Goal: Transaction & Acquisition: Purchase product/service

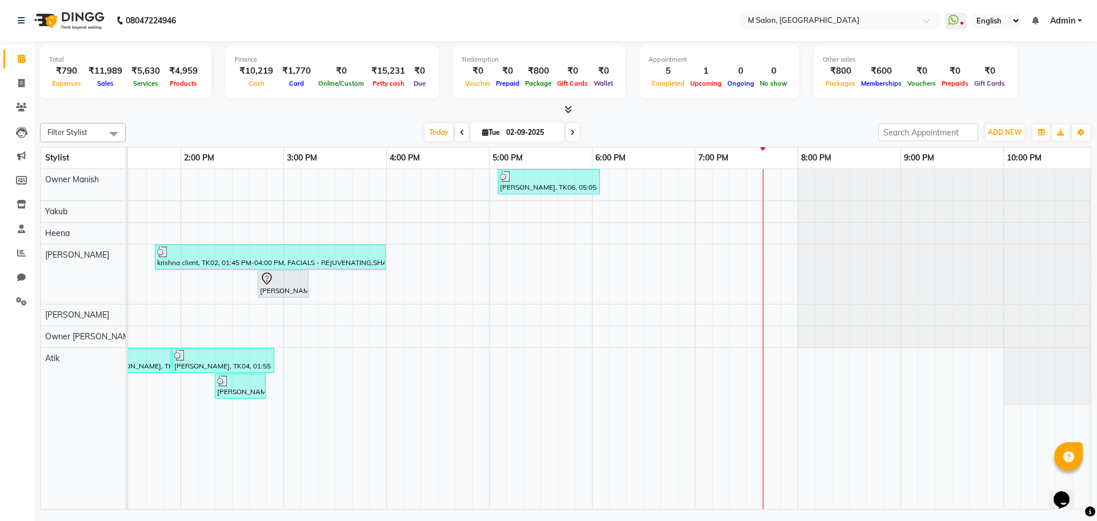
scroll to position [0, 358]
click at [797, 228] on div "[PERSON_NAME], TK06, 05:05 PM-06:05 PM, HAIR & SCALP TREATMENT - WOMEN - Instan…" at bounding box center [438, 339] width 1336 height 340
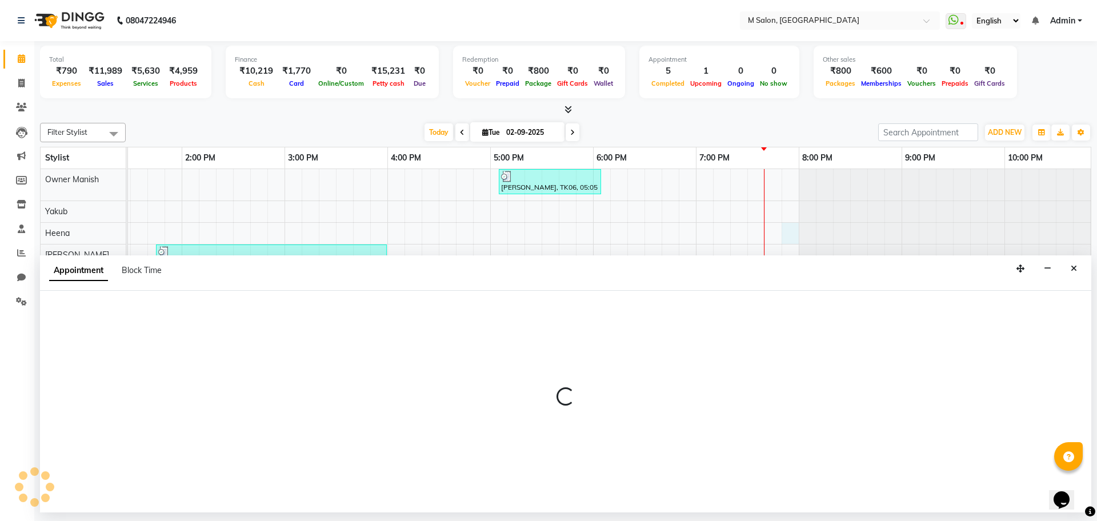
select select "87581"
select select "1185"
select select "tentative"
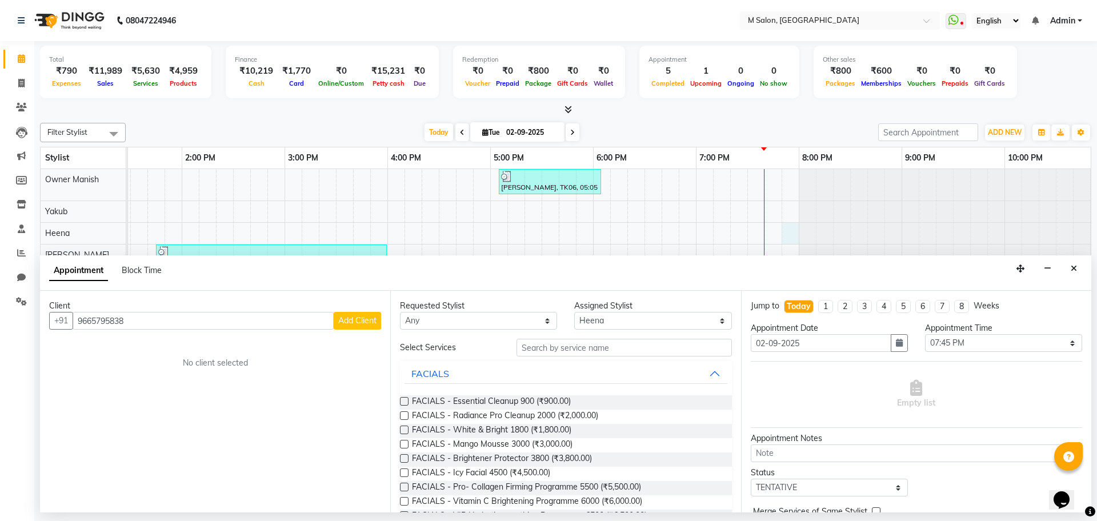
type input "9665795838"
click at [347, 327] on button "Add Client" at bounding box center [357, 321] width 47 height 18
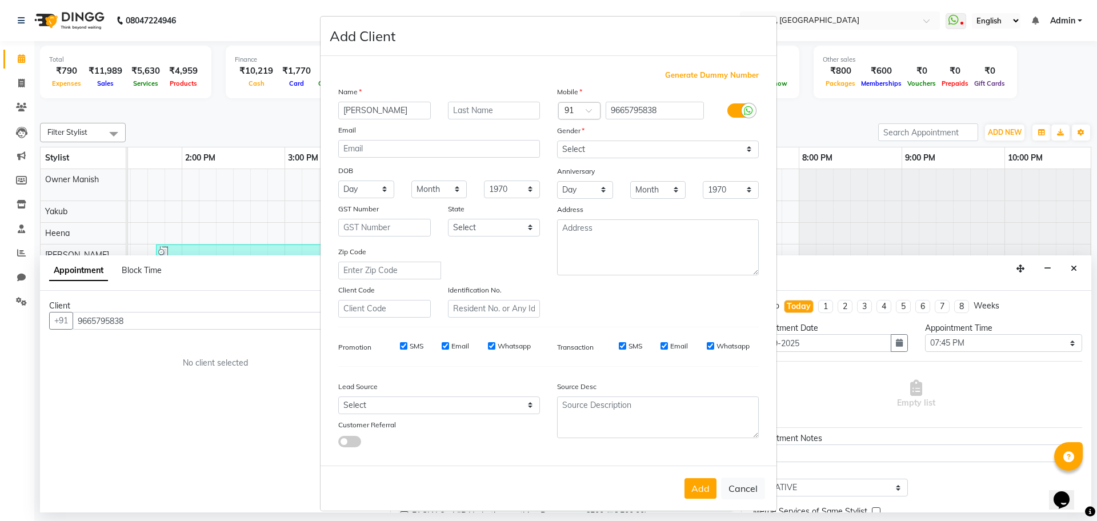
type input "[PERSON_NAME]"
click at [483, 109] on input "text" at bounding box center [494, 111] width 93 height 18
type input "[PERSON_NAME]"
click at [662, 145] on select "Select [DEMOGRAPHIC_DATA] [DEMOGRAPHIC_DATA] Other Prefer Not To Say" at bounding box center [658, 149] width 202 height 18
select select "[DEMOGRAPHIC_DATA]"
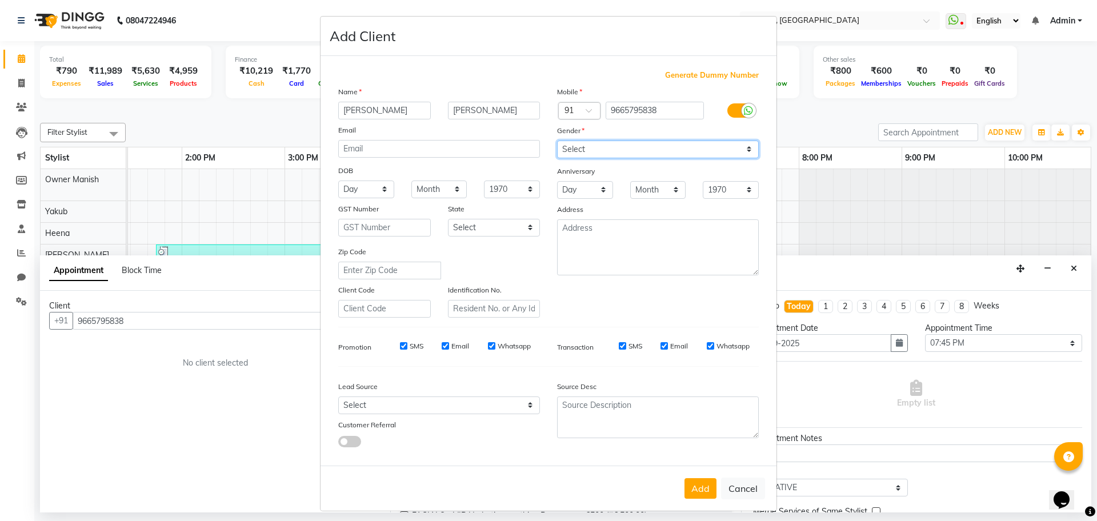
click at [557, 140] on select "Select [DEMOGRAPHIC_DATA] [DEMOGRAPHIC_DATA] Other Prefer Not To Say" at bounding box center [658, 149] width 202 height 18
click at [692, 487] on button "Add" at bounding box center [700, 488] width 32 height 21
select select
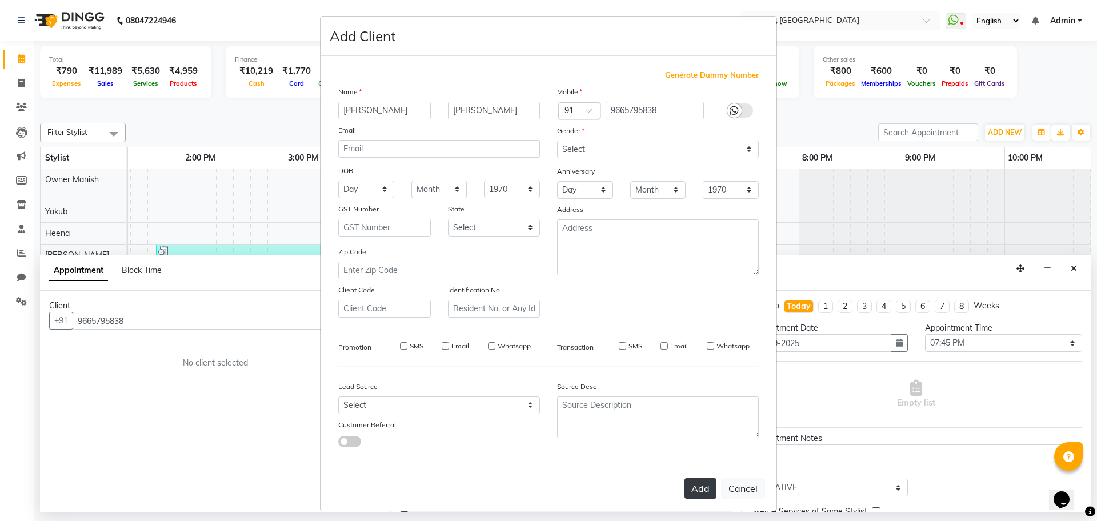
select select
checkbox input "false"
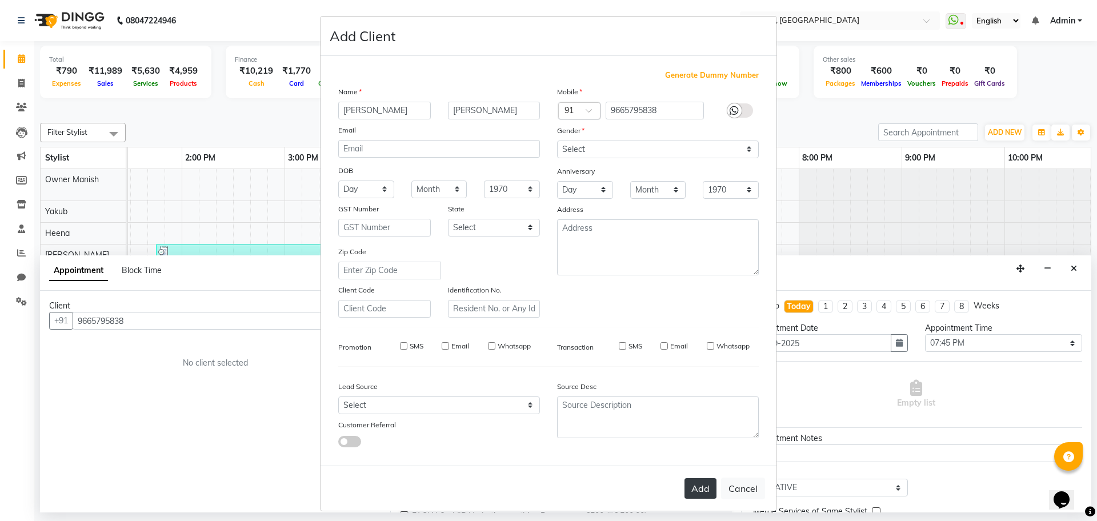
checkbox input "false"
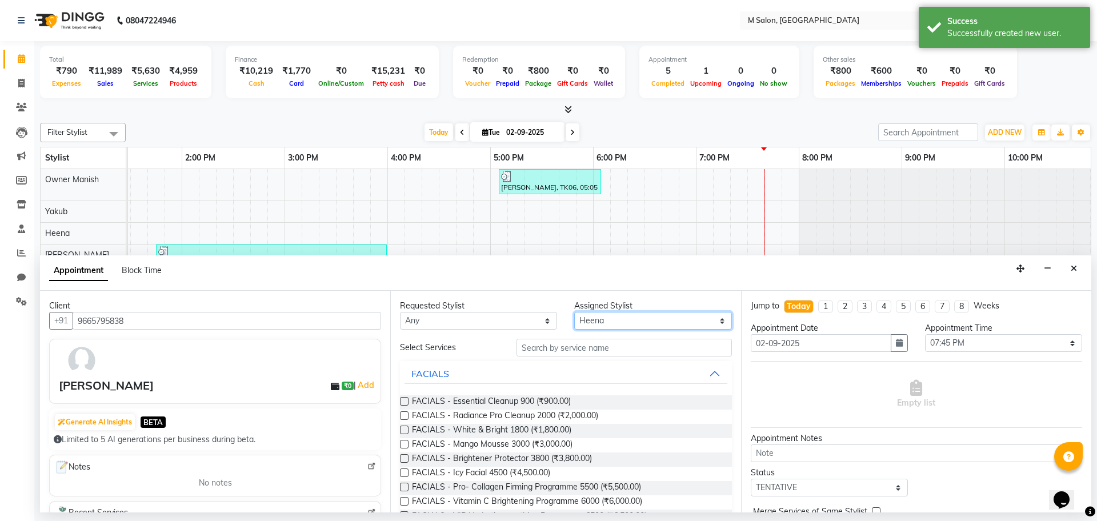
click at [596, 323] on select "Select [PERSON_NAME] Owner [PERSON_NAME] Owner [PERSON_NAME] [PERSON_NAME] [PER…" at bounding box center [652, 321] width 157 height 18
select select "86896"
click at [574, 312] on select "Select [PERSON_NAME] Owner [PERSON_NAME] Owner [PERSON_NAME] [PERSON_NAME] [PER…" at bounding box center [652, 321] width 157 height 18
click at [562, 346] on input "text" at bounding box center [623, 348] width 215 height 18
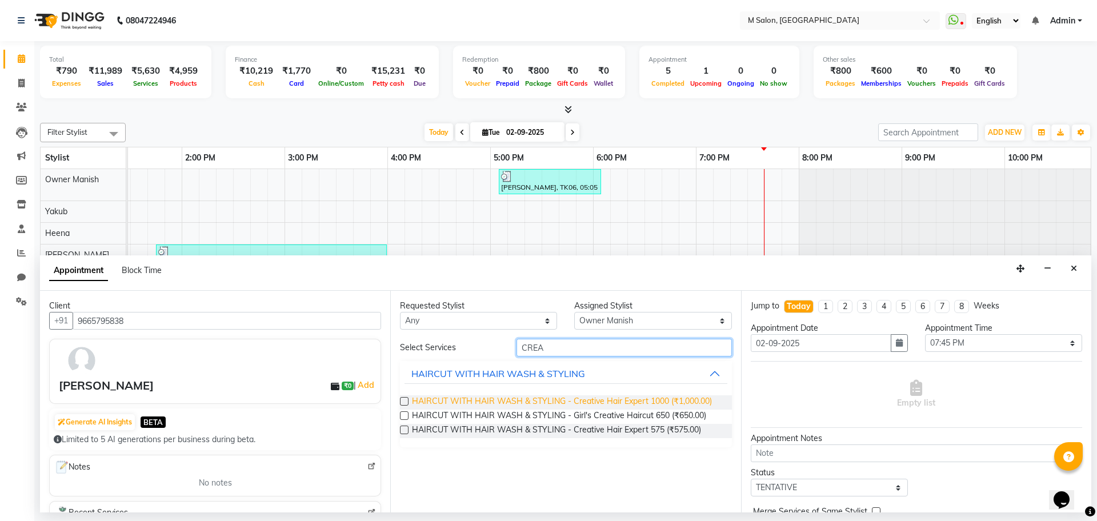
type input "CREA"
click at [525, 403] on span "HAIRCUT WITH HAIR WASH & STYLING - Creative Hair Expert 1000 (₹1,000.00)" at bounding box center [562, 402] width 300 height 14
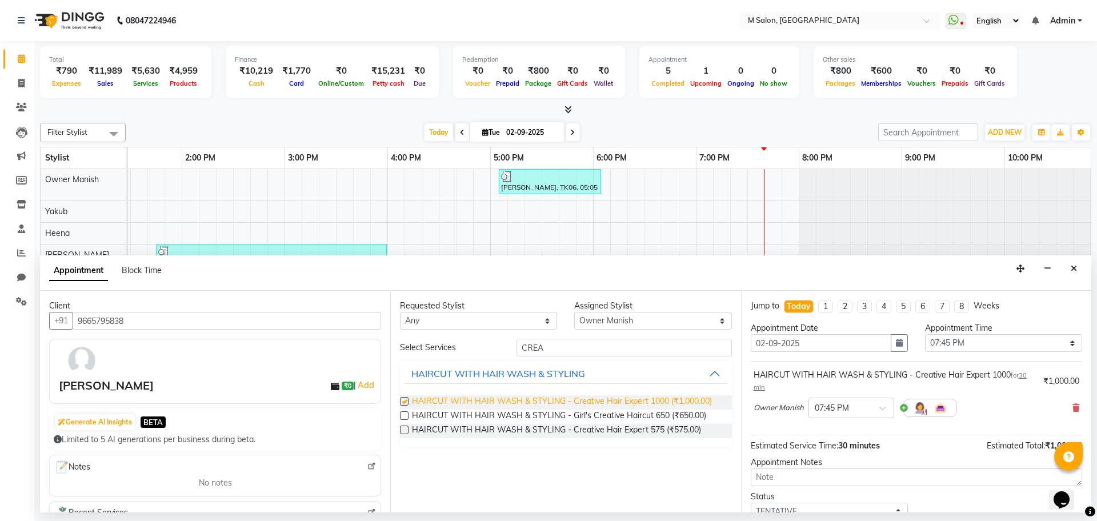
checkbox input "false"
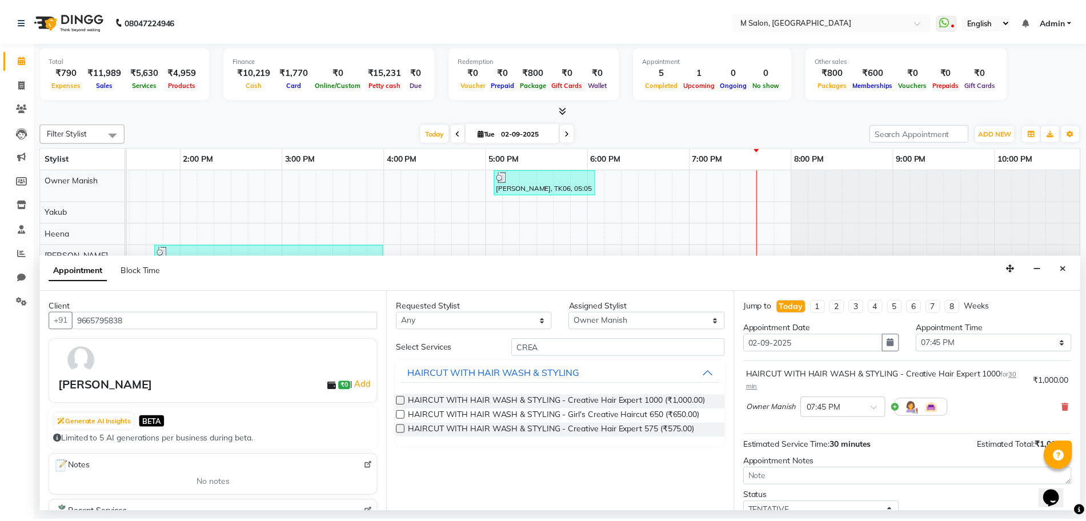
scroll to position [80, 0]
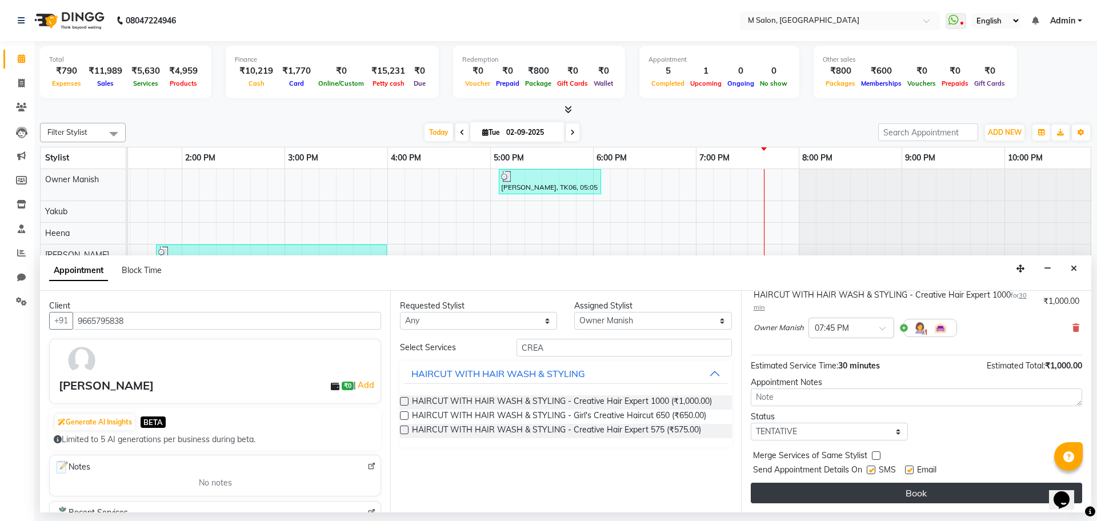
click at [894, 492] on button "Book" at bounding box center [915, 493] width 331 height 21
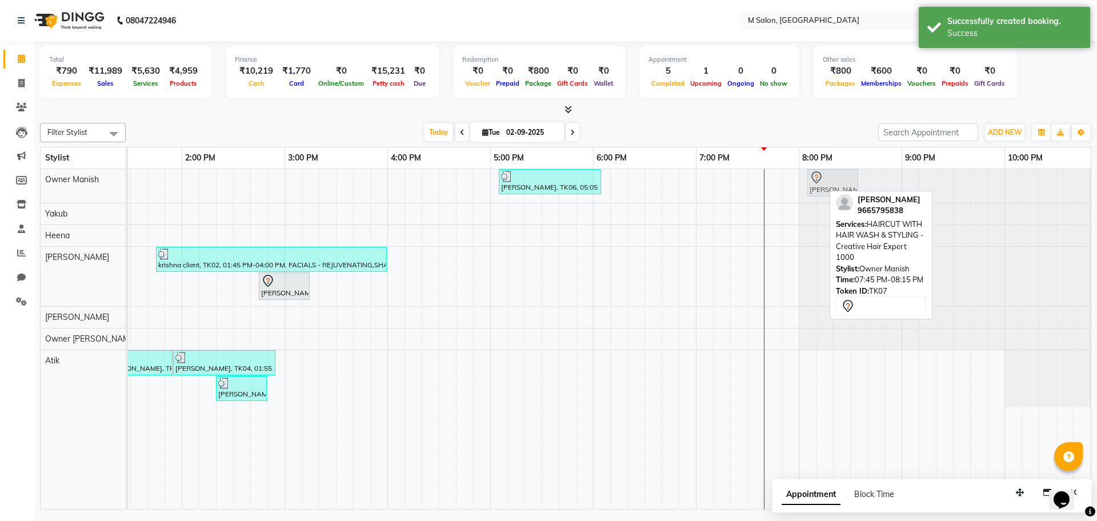
drag, startPoint x: 802, startPoint y: 180, endPoint x: 828, endPoint y: 179, distance: 26.3
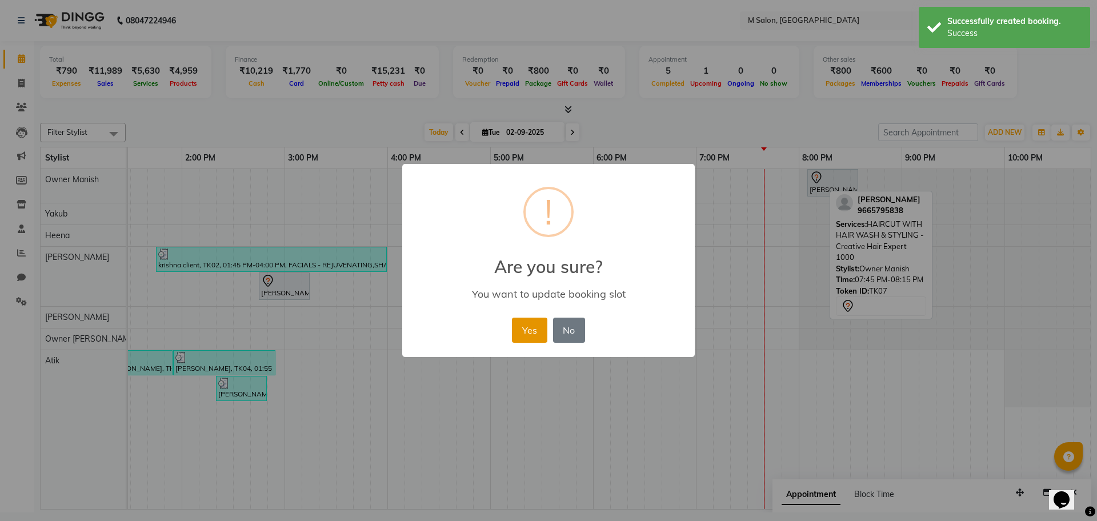
click at [531, 335] on button "Yes" at bounding box center [529, 330] width 35 height 25
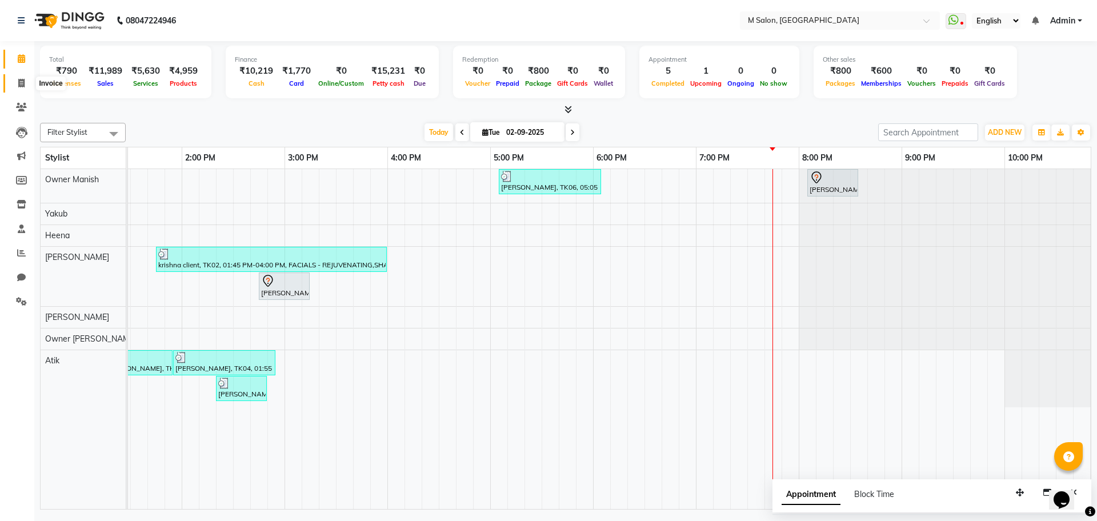
click at [15, 77] on span at bounding box center [21, 83] width 20 height 13
select select "service"
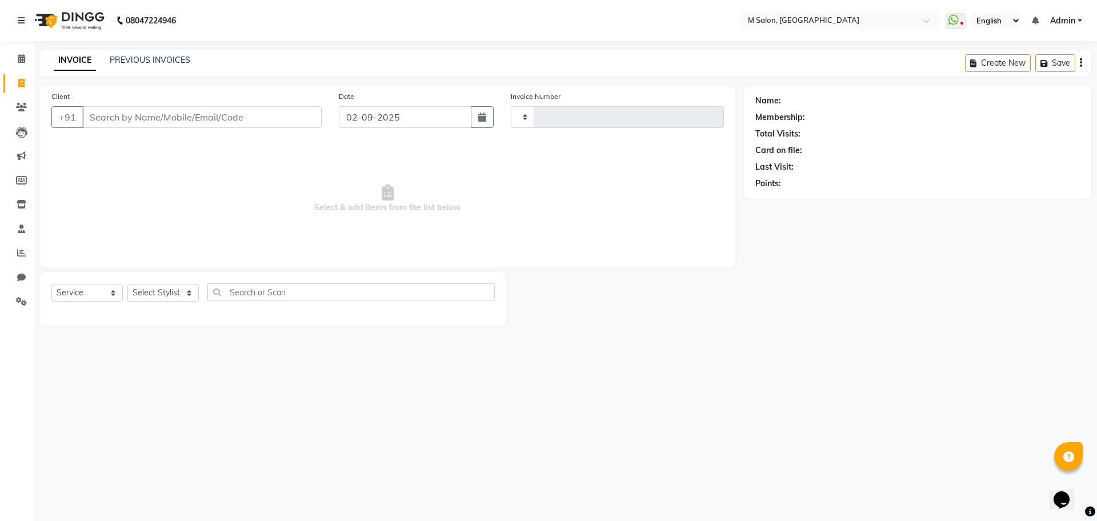
type input "0322"
select select "8655"
type input "9930880508"
click at [308, 122] on span "Add Client" at bounding box center [292, 116] width 45 height 11
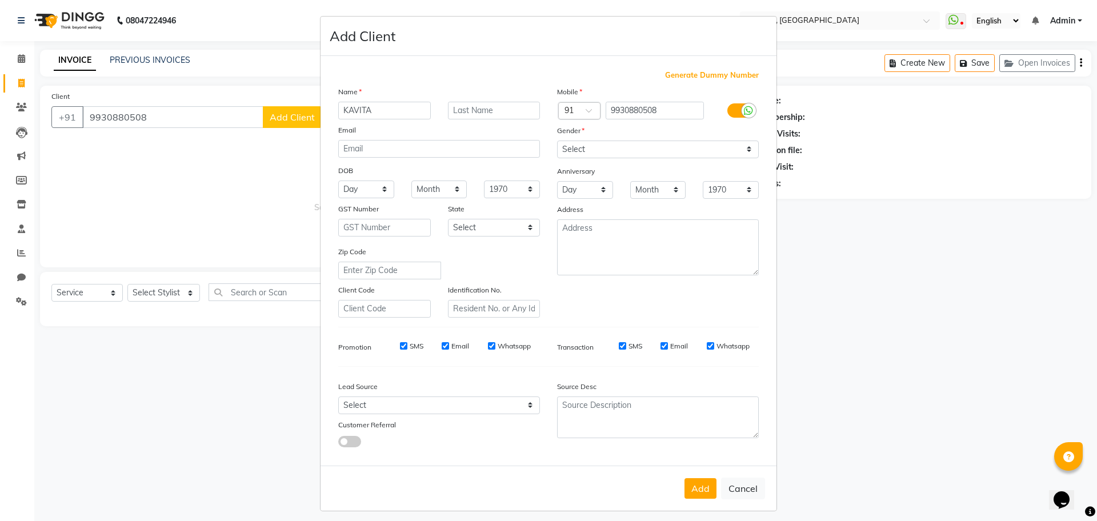
type input "KAVITA"
click at [457, 114] on input "text" at bounding box center [494, 111] width 93 height 18
type input "DIXIT"
drag, startPoint x: 613, startPoint y: 146, endPoint x: 579, endPoint y: 199, distance: 62.9
click at [579, 199] on div "Mobile Country Code × 91 9930880508 Gender Select [DEMOGRAPHIC_DATA] [DEMOGRAPH…" at bounding box center [657, 202] width 219 height 232
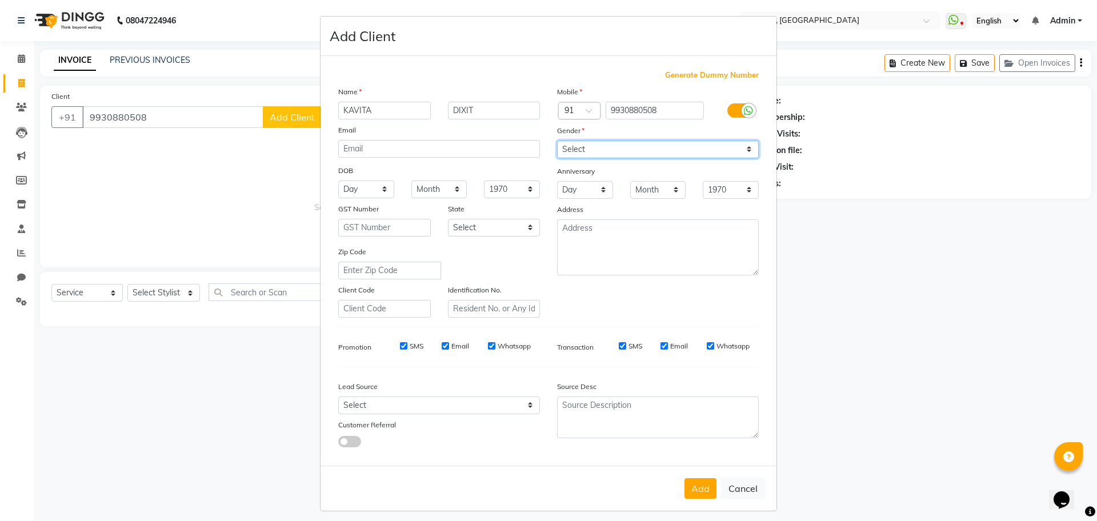
select select "[DEMOGRAPHIC_DATA]"
click at [557, 140] on select "Select [DEMOGRAPHIC_DATA] [DEMOGRAPHIC_DATA] Other Prefer Not To Say" at bounding box center [658, 149] width 202 height 18
click at [694, 480] on button "Add" at bounding box center [700, 488] width 32 height 21
select select
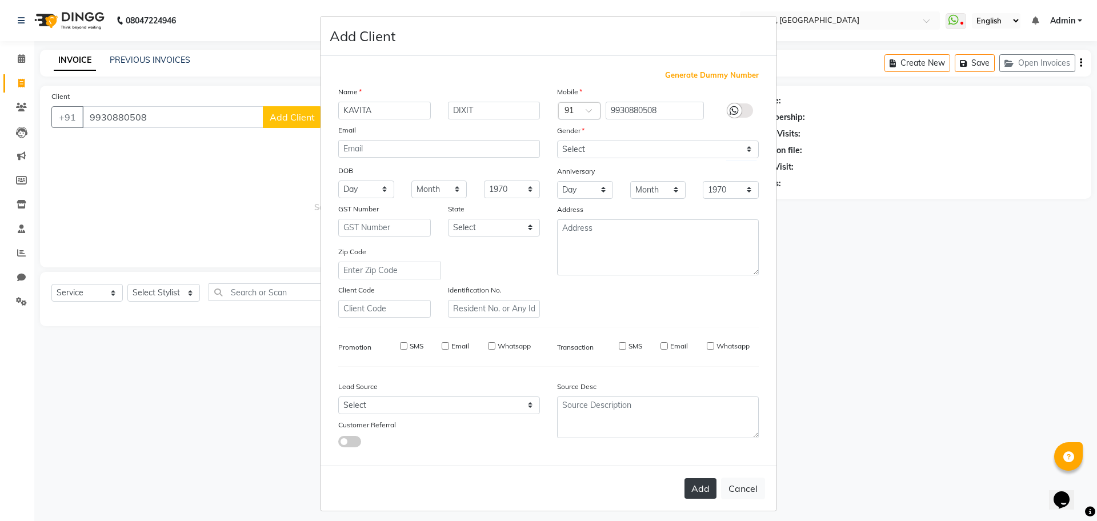
select select
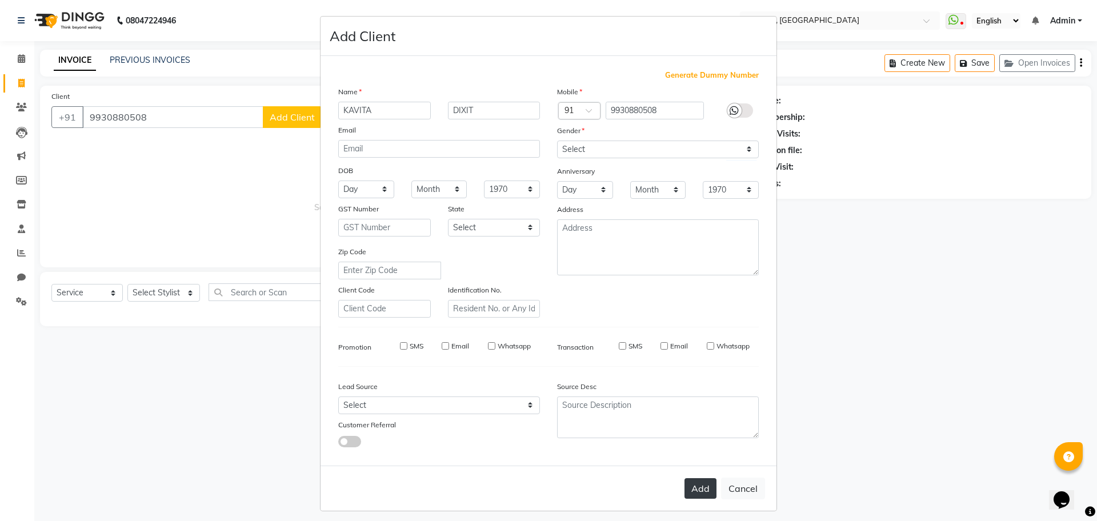
checkbox input "false"
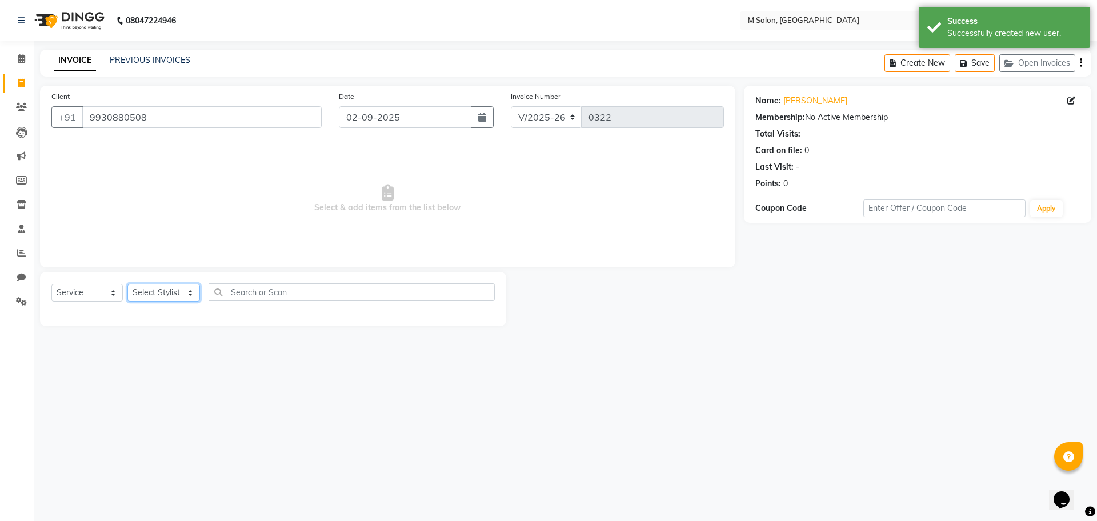
click at [151, 294] on select "Select Stylist [PERSON_NAME] Owner [PERSON_NAME] Owner [PERSON_NAME] [PERSON_NA…" at bounding box center [163, 293] width 73 height 18
select select "87586"
click at [127, 284] on select "Select Stylist [PERSON_NAME] Owner [PERSON_NAME] Owner [PERSON_NAME] [PERSON_NA…" at bounding box center [163, 293] width 73 height 18
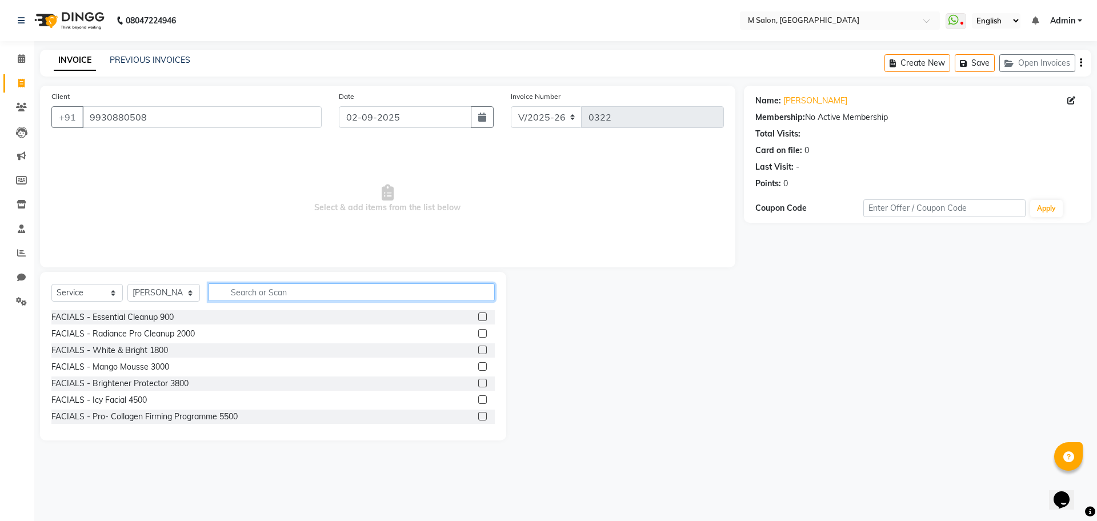
click at [243, 294] on input "text" at bounding box center [351, 292] width 286 height 18
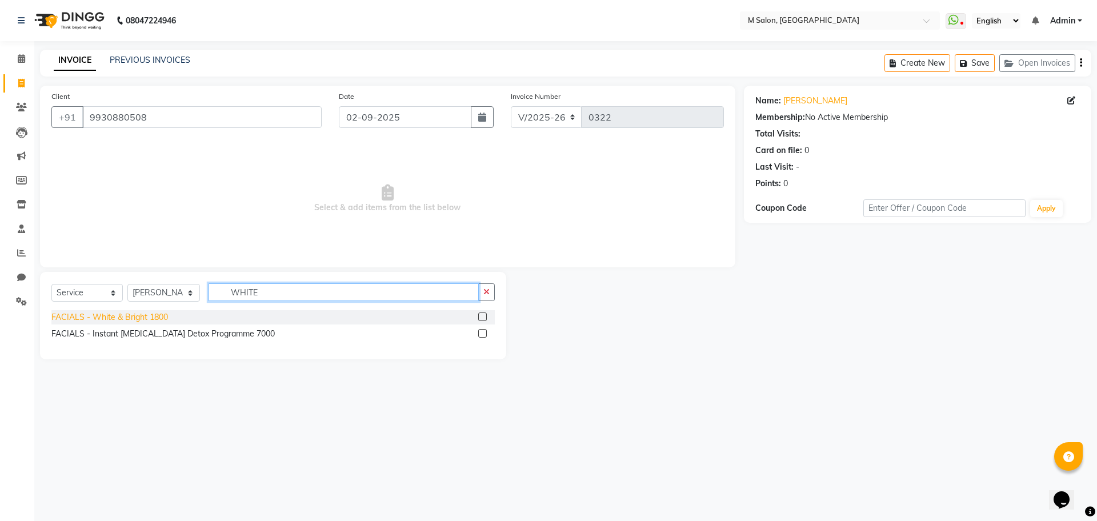
type input "WHITE"
click at [159, 315] on div "FACIALS - White & Bright 1800" at bounding box center [109, 317] width 117 height 12
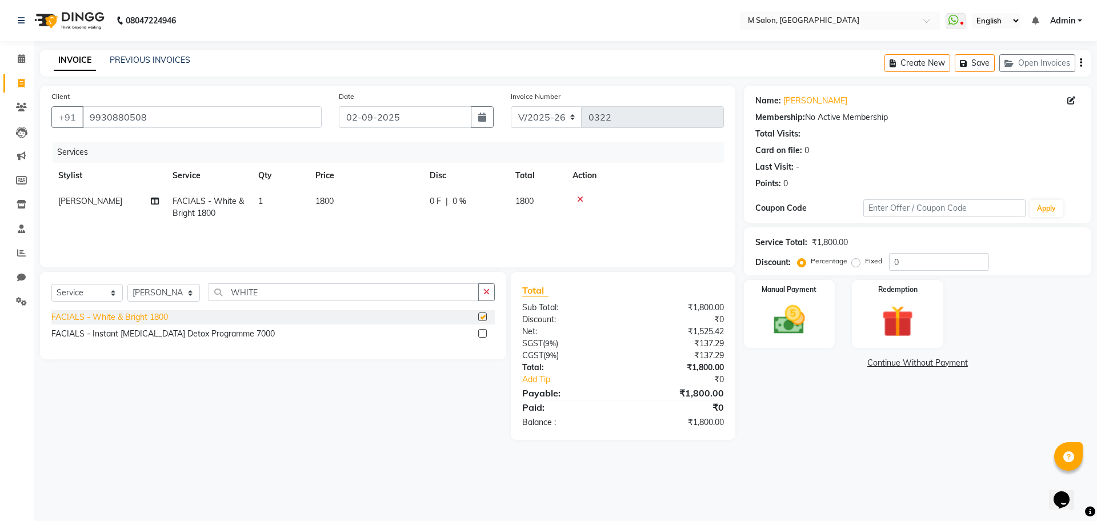
checkbox input "false"
click at [324, 199] on span "1800" at bounding box center [324, 201] width 18 height 10
select select "87586"
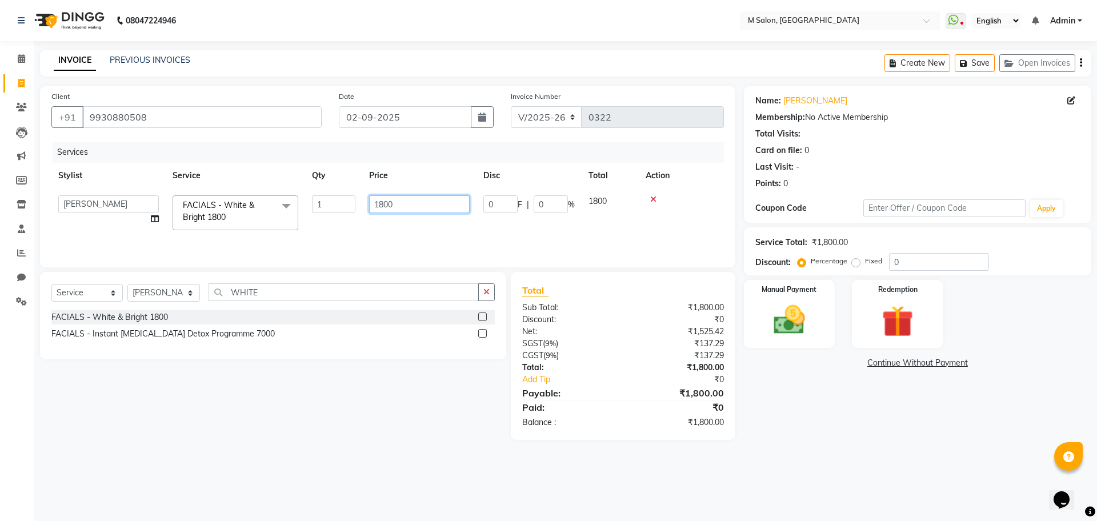
click at [403, 208] on input "1800" at bounding box center [419, 204] width 101 height 18
type input "1500"
click at [460, 200] on span "0 %" at bounding box center [459, 201] width 14 height 12
select select "87586"
click at [557, 202] on input "0" at bounding box center [550, 204] width 34 height 18
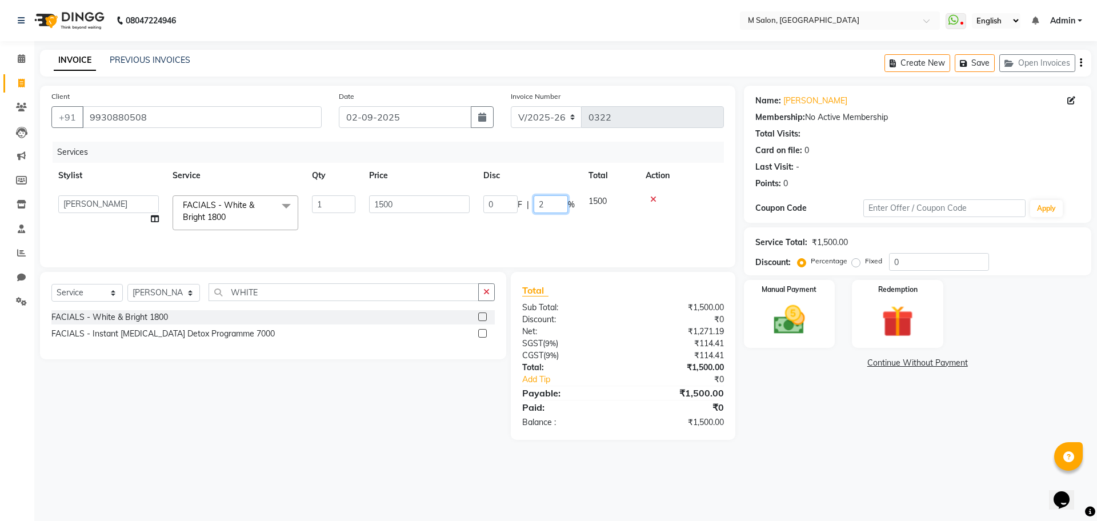
type input "20"
click at [534, 232] on div "Services Stylist Service Qty Price Disc Total Action [PERSON_NAME] FACIALS - Wh…" at bounding box center [387, 199] width 672 height 114
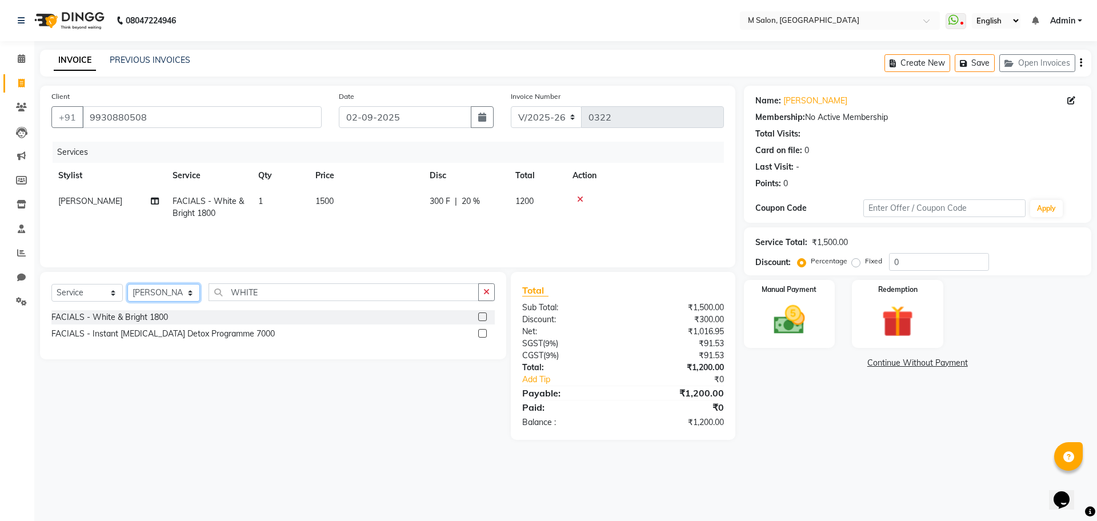
click at [160, 290] on select "Select Stylist [PERSON_NAME] Owner [PERSON_NAME] Owner [PERSON_NAME] [PERSON_NA…" at bounding box center [163, 293] width 73 height 18
click at [87, 291] on select "Select Service Product Membership Package Voucher Prepaid Gift Card" at bounding box center [86, 293] width 71 height 18
select select "product"
click at [51, 284] on select "Select Service Product Membership Package Voucher Prepaid Gift Card" at bounding box center [86, 293] width 71 height 18
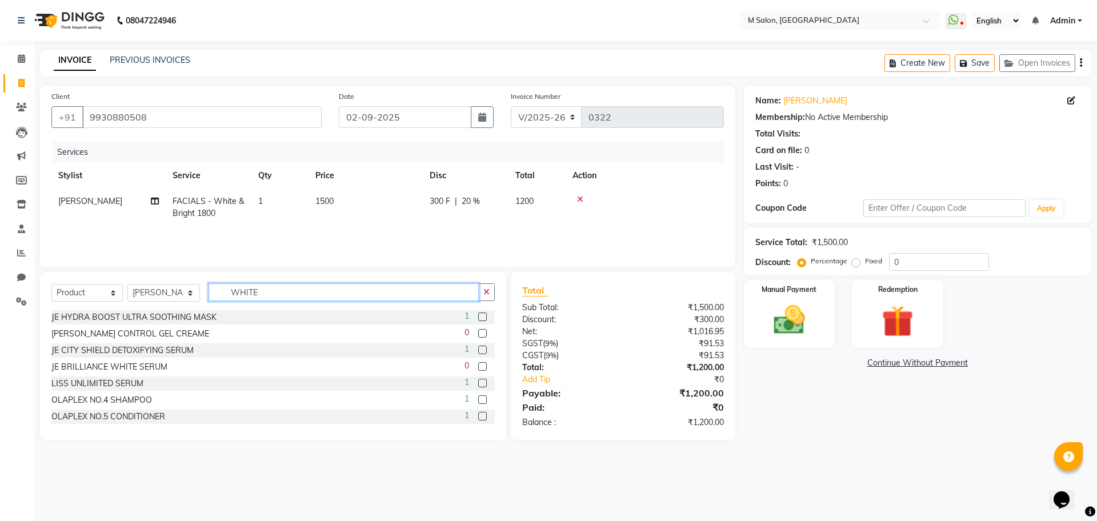
click at [270, 290] on input "WHITE" at bounding box center [343, 292] width 270 height 18
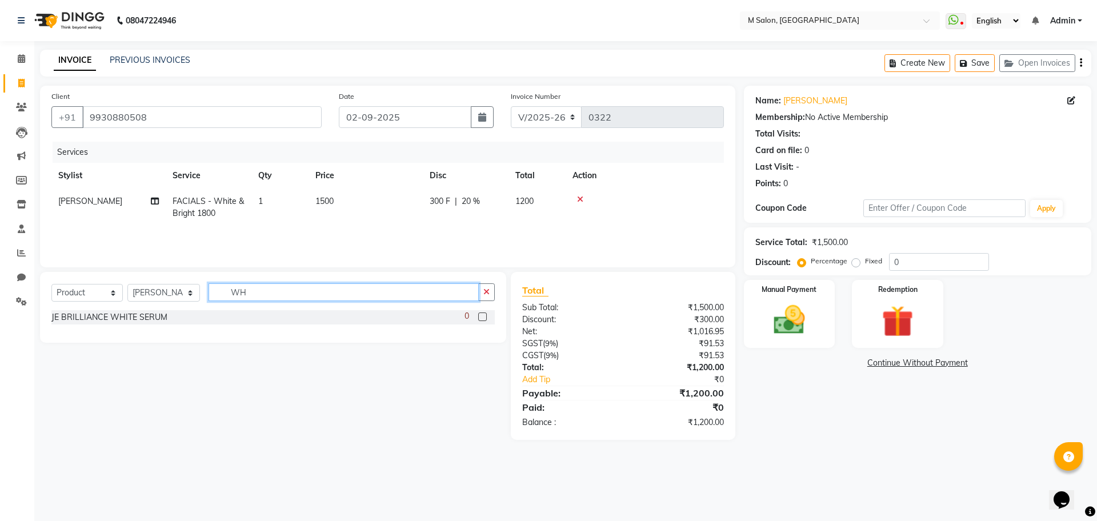
type input "W"
type input "MAT"
click at [111, 318] on div "SERENITE MATT IT FACE WASH" at bounding box center [111, 317] width 120 height 12
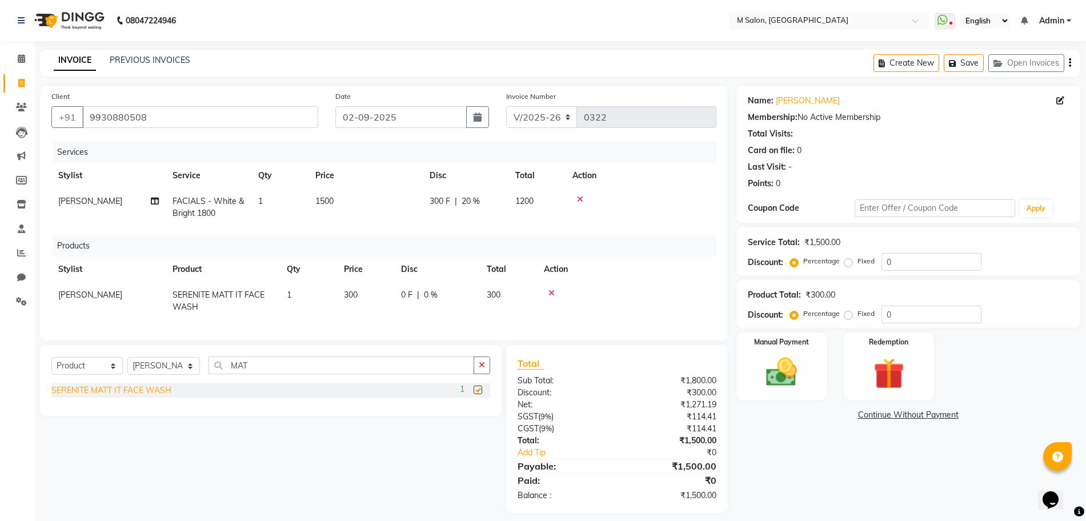
checkbox input "false"
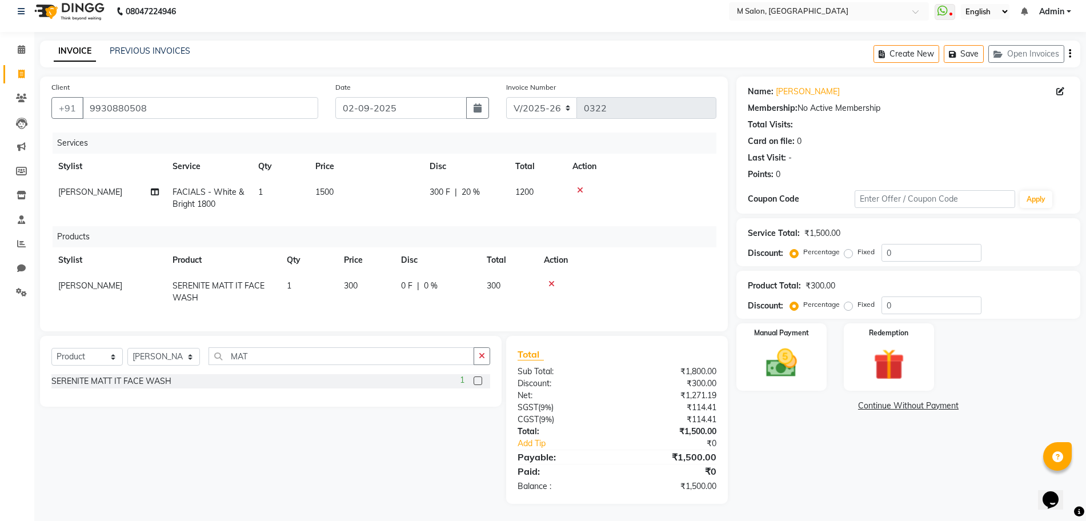
click at [424, 280] on span "0 %" at bounding box center [431, 286] width 14 height 12
select select "87586"
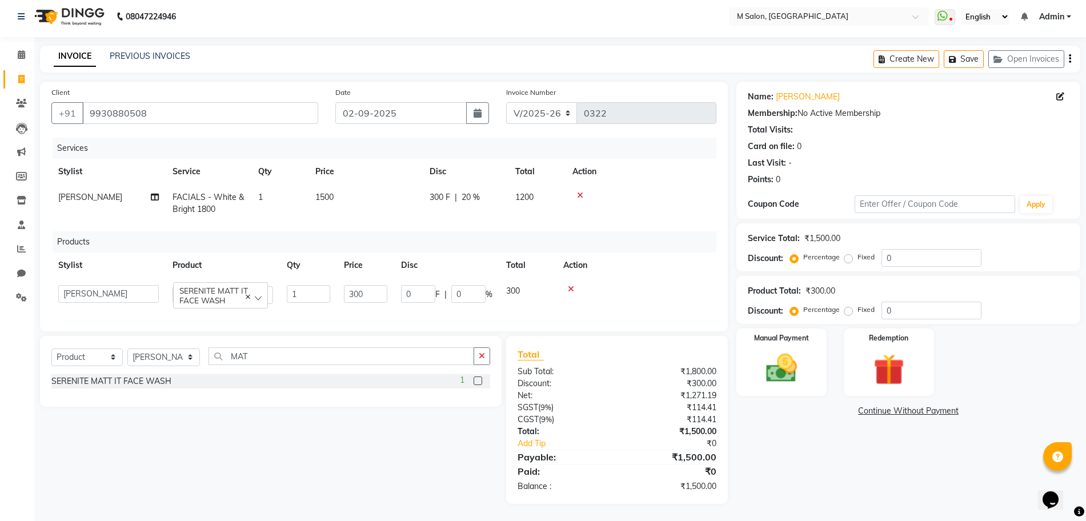
scroll to position [15, 0]
click at [470, 286] on input "0" at bounding box center [468, 294] width 34 height 18
type input "5"
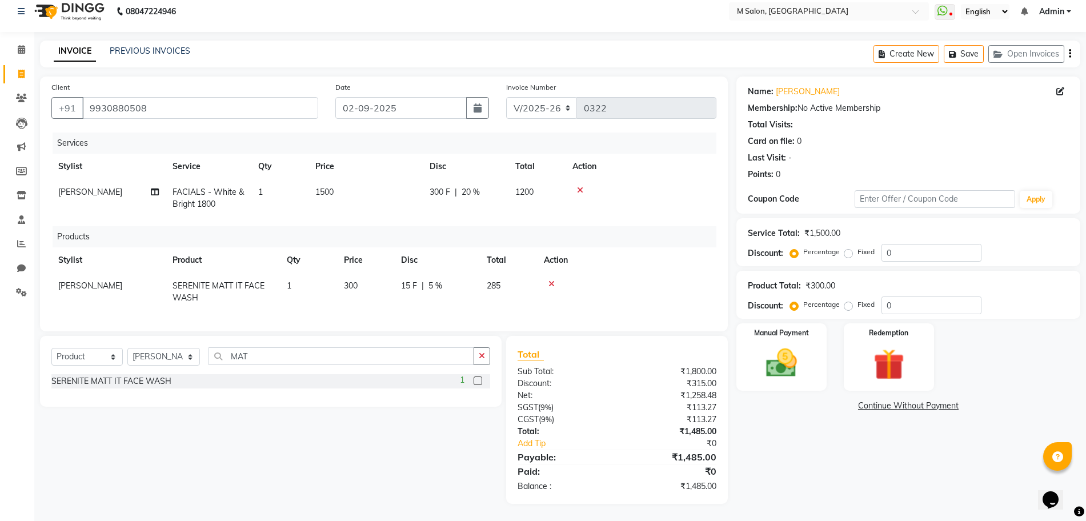
click at [612, 215] on div "Services Stylist Service Qty Price Disc Total Action [PERSON_NAME] FACIALS - Wh…" at bounding box center [383, 225] width 665 height 187
click at [796, 357] on img at bounding box center [781, 362] width 53 height 37
click at [838, 401] on span "CASH" at bounding box center [831, 406] width 25 height 13
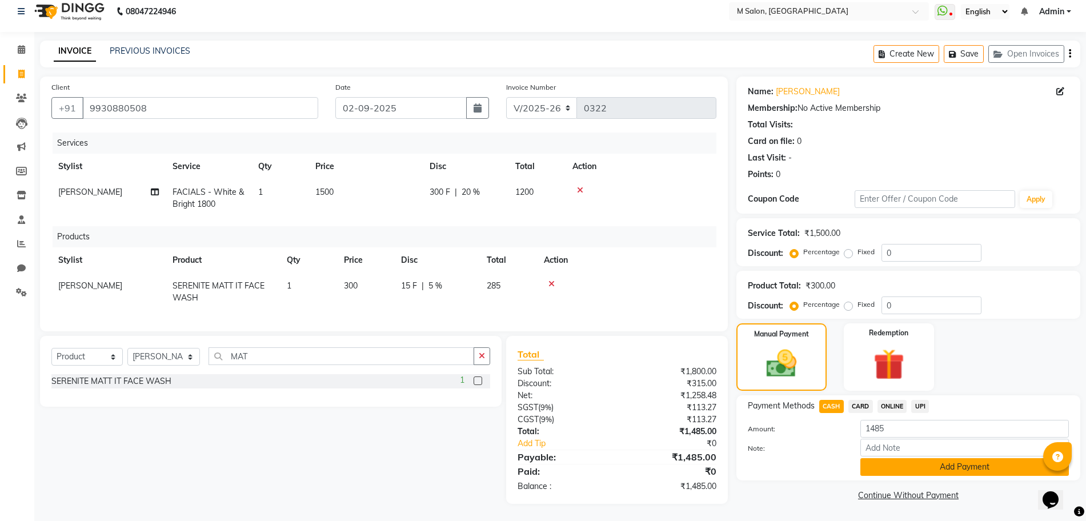
click at [882, 459] on button "Add Payment" at bounding box center [964, 467] width 208 height 18
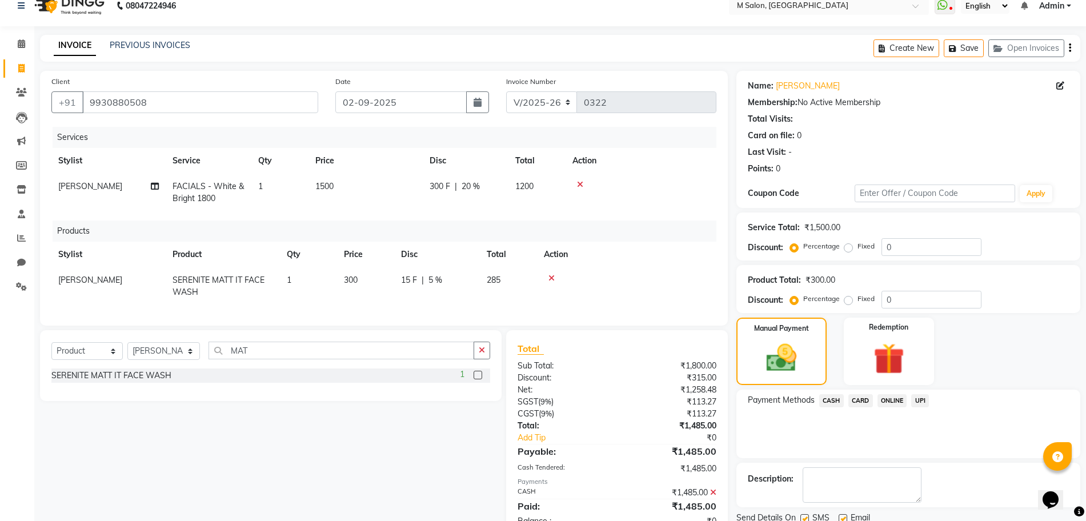
scroll to position [61, 0]
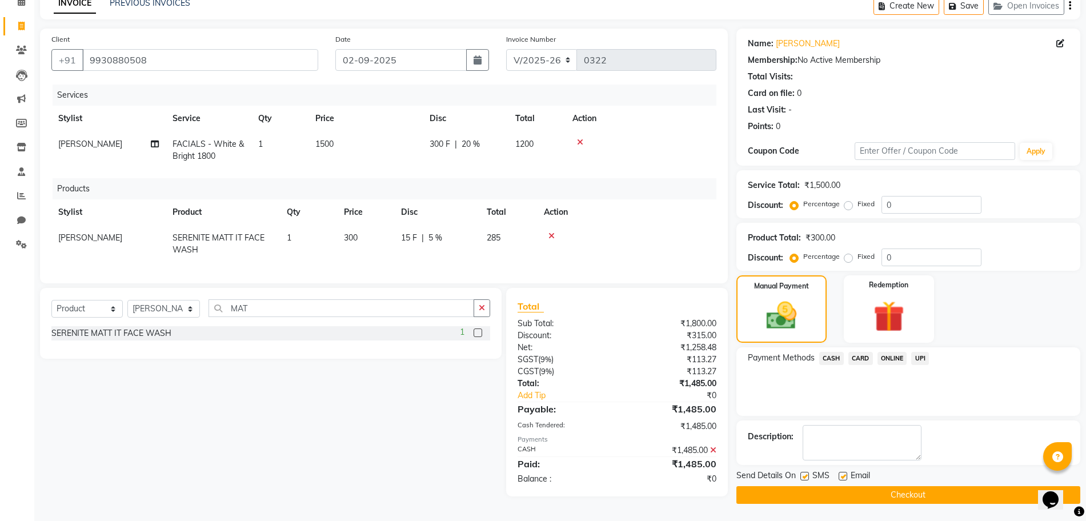
click at [902, 493] on button "Checkout" at bounding box center [908, 495] width 344 height 18
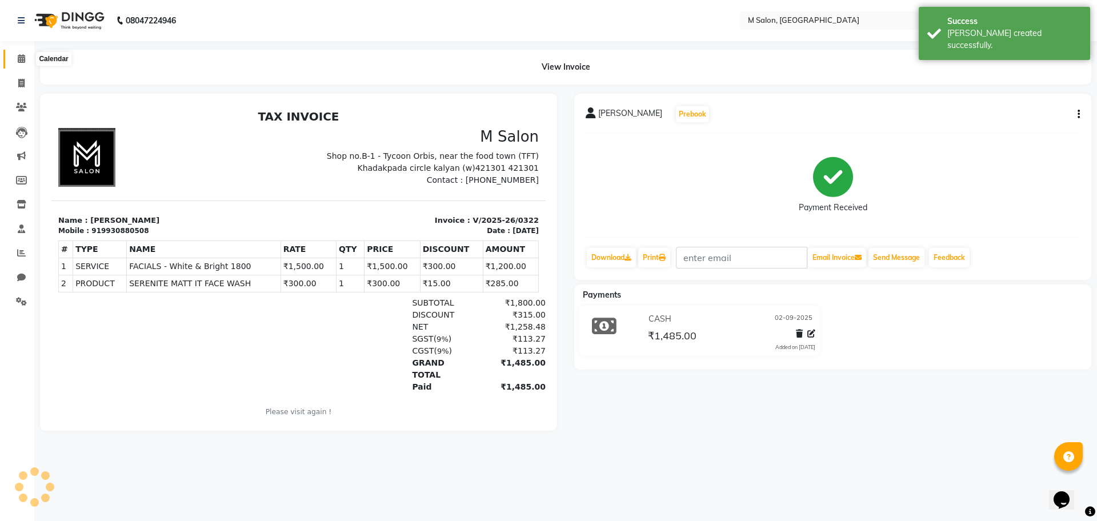
click at [18, 57] on icon at bounding box center [21, 58] width 7 height 9
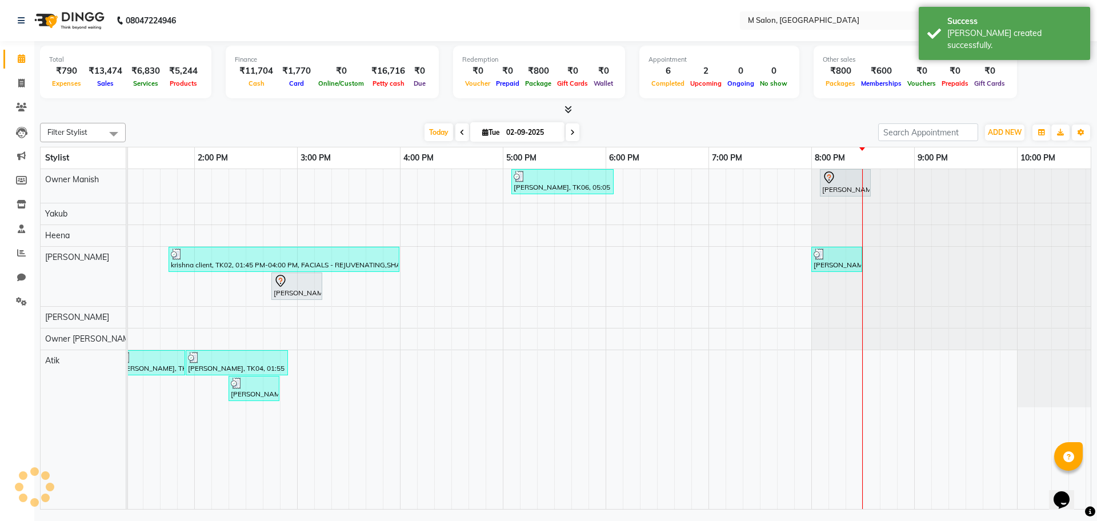
scroll to position [0, 340]
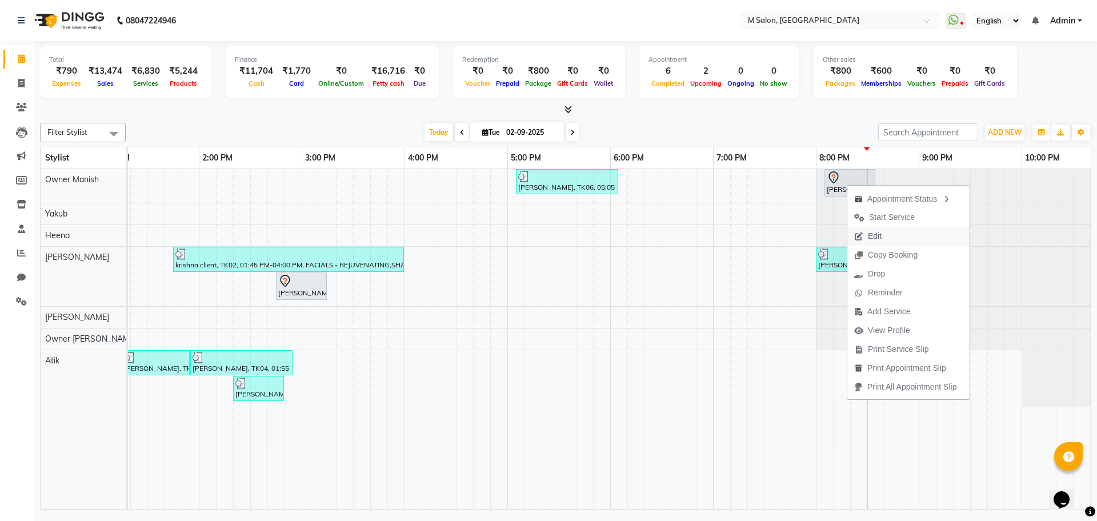
click at [863, 236] on span "Edit" at bounding box center [867, 236] width 41 height 19
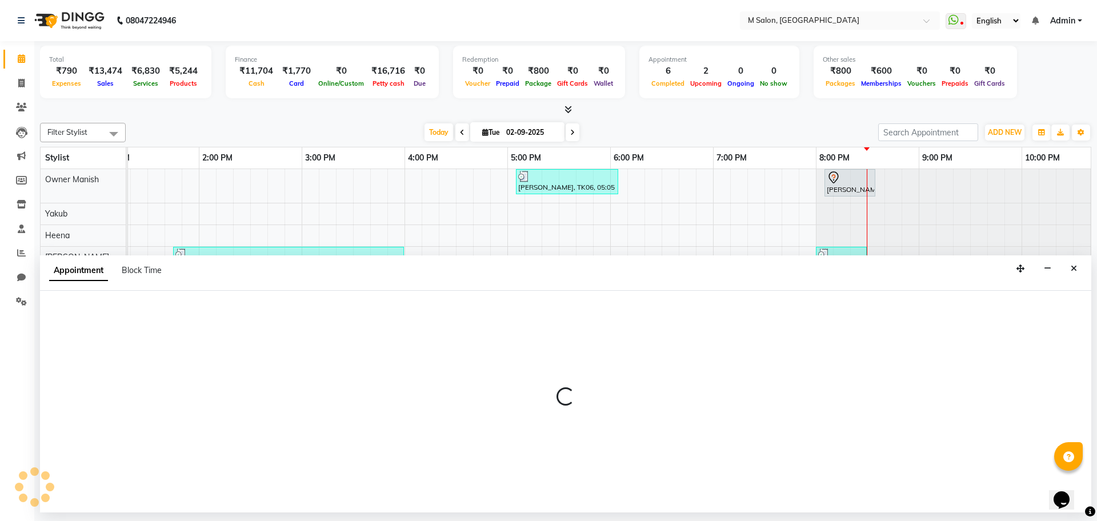
select select "tentative"
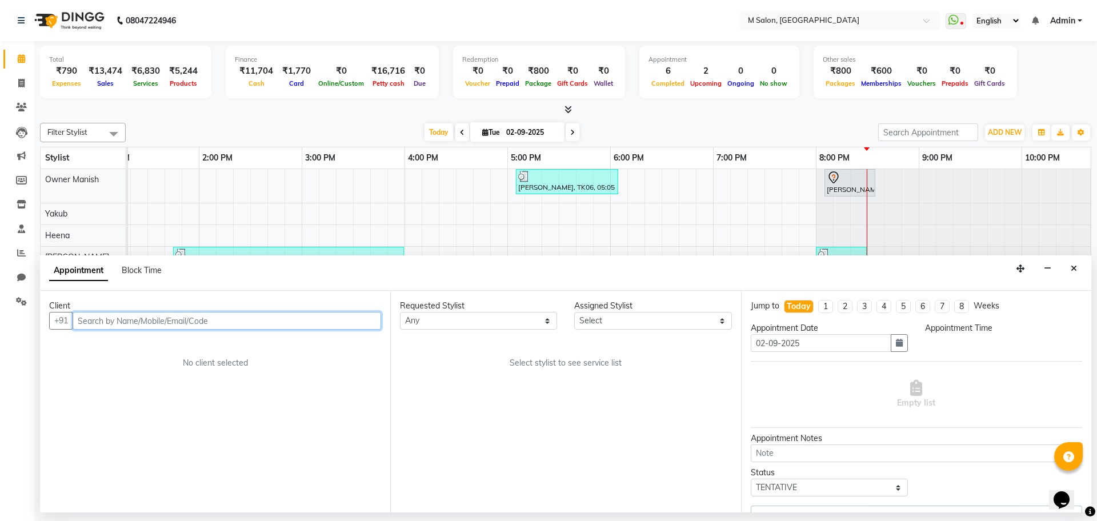
select select "86896"
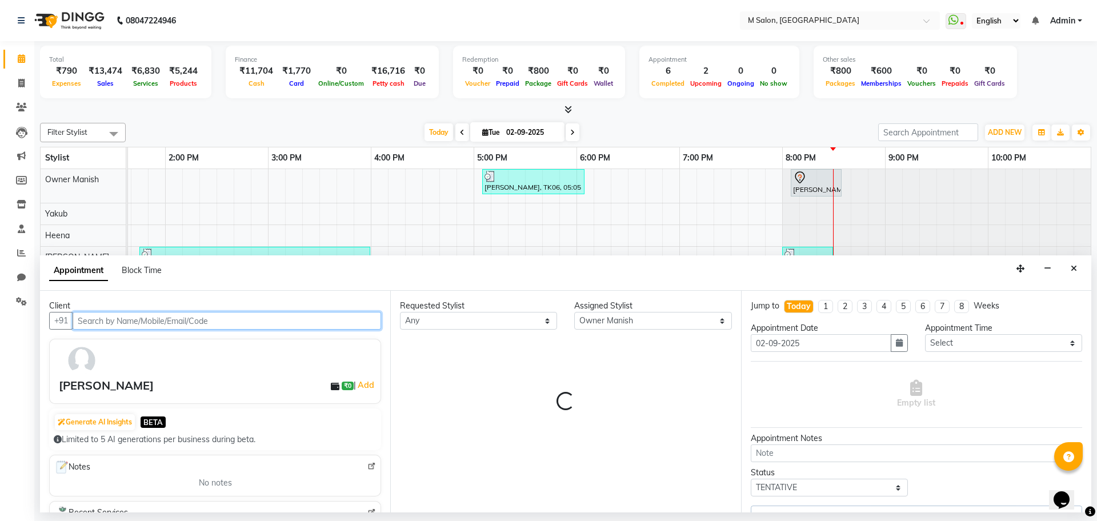
select select "4363"
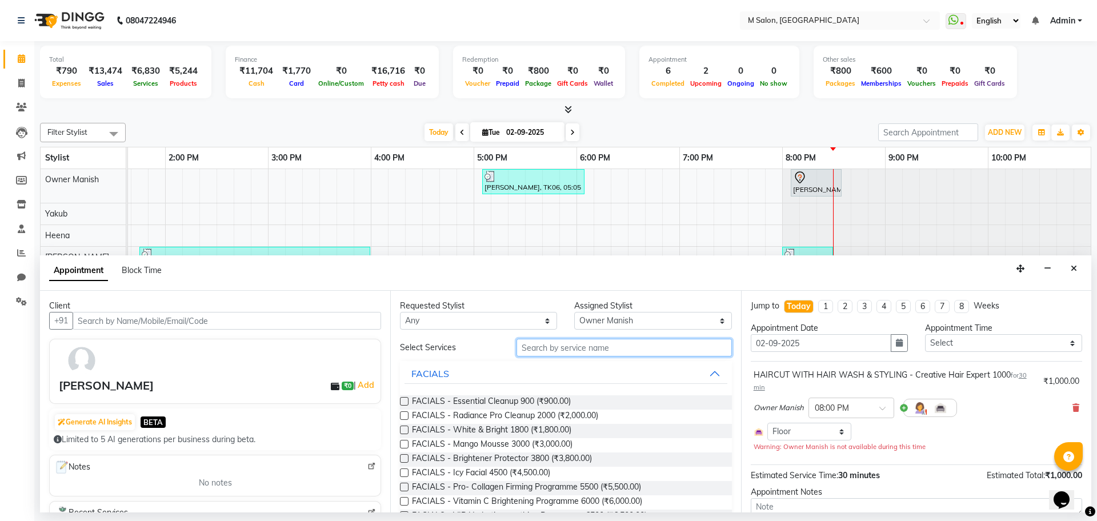
click at [561, 344] on input "text" at bounding box center [623, 348] width 215 height 18
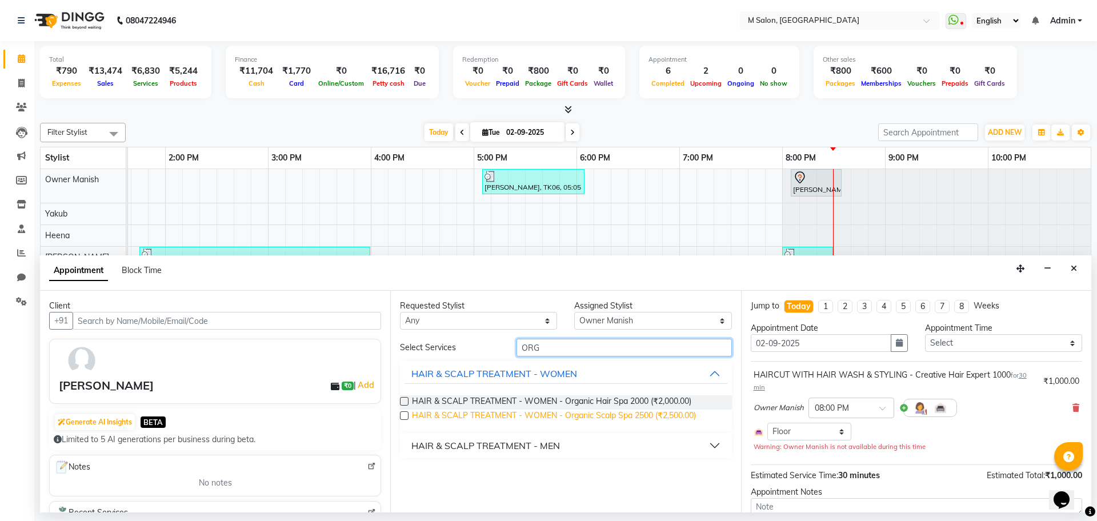
type input "ORG"
click at [582, 417] on span "HAIR & SCALP TREATMENT - WOMEN - Organic Scalp Spa 2500 (₹2,500.00)" at bounding box center [554, 416] width 284 height 14
checkbox input "false"
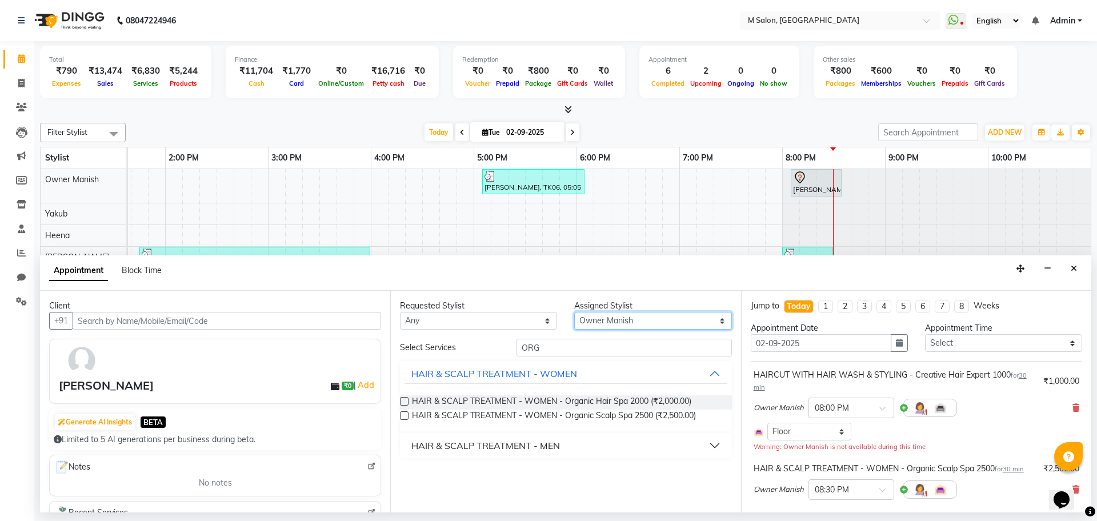
click at [629, 322] on select "Select [PERSON_NAME] Owner [PERSON_NAME] Owner [PERSON_NAME] [PERSON_NAME] [PER…" at bounding box center [652, 321] width 157 height 18
select select "87580"
click at [574, 312] on select "Select [PERSON_NAME] Owner [PERSON_NAME] Owner [PERSON_NAME] [PERSON_NAME] [PER…" at bounding box center [652, 321] width 157 height 18
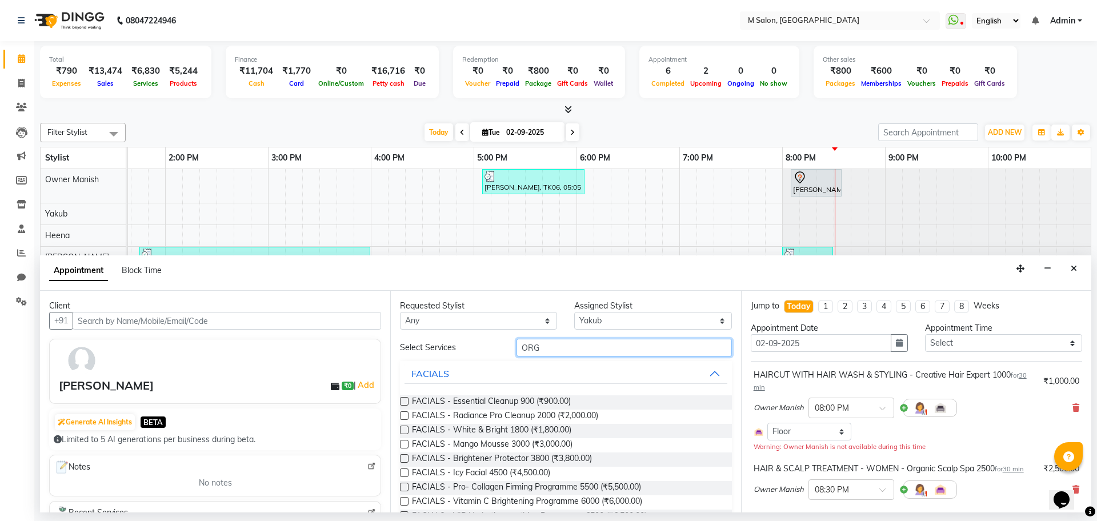
click at [564, 342] on input "ORG" at bounding box center [623, 348] width 215 height 18
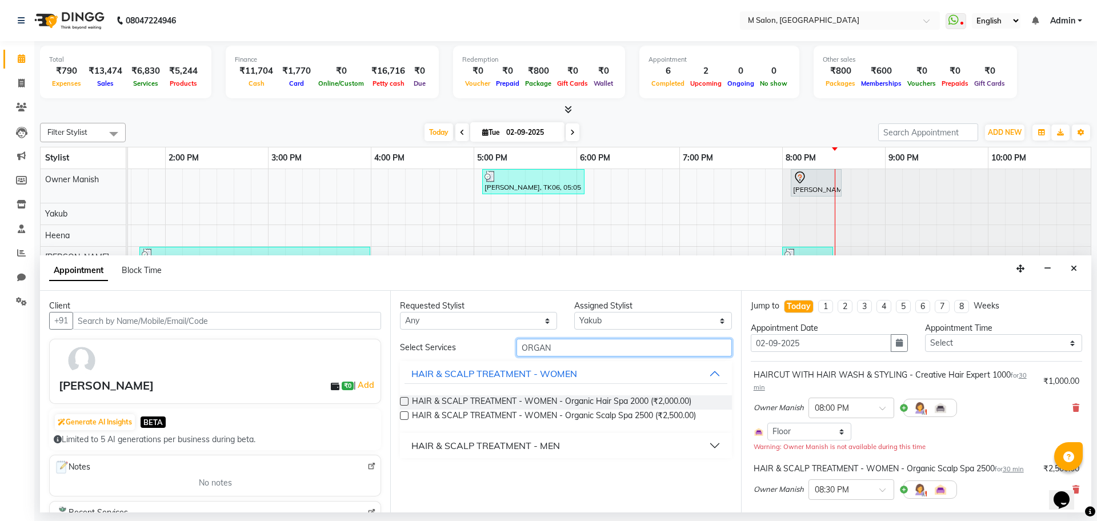
type input "ORGAN"
click at [526, 441] on div "HAIR & SCALP TREATMENT - MEN" at bounding box center [485, 446] width 148 height 14
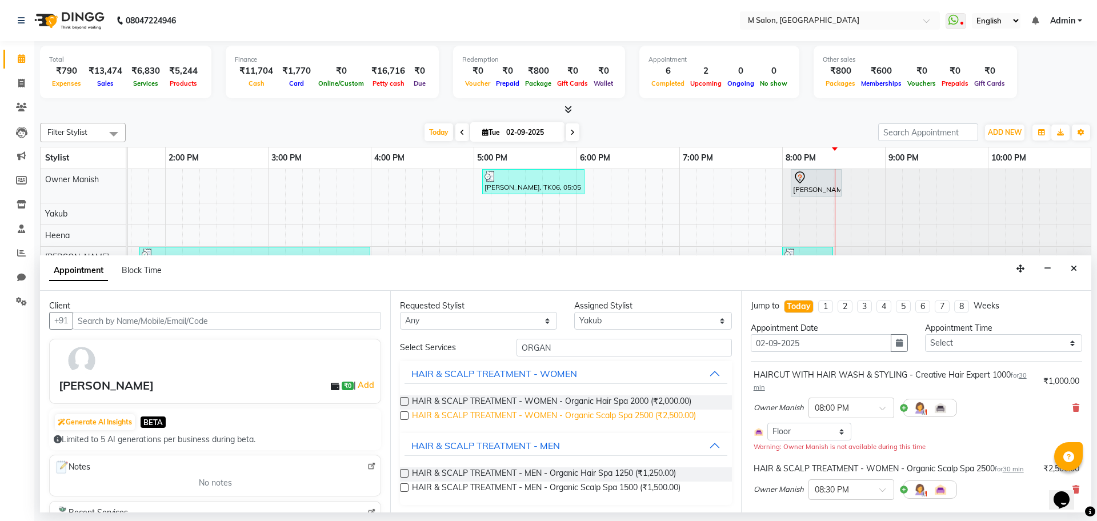
click at [585, 411] on span "HAIR & SCALP TREATMENT - WOMEN - Organic Scalp Spa 2500 (₹2,500.00)" at bounding box center [554, 416] width 284 height 14
checkbox input "false"
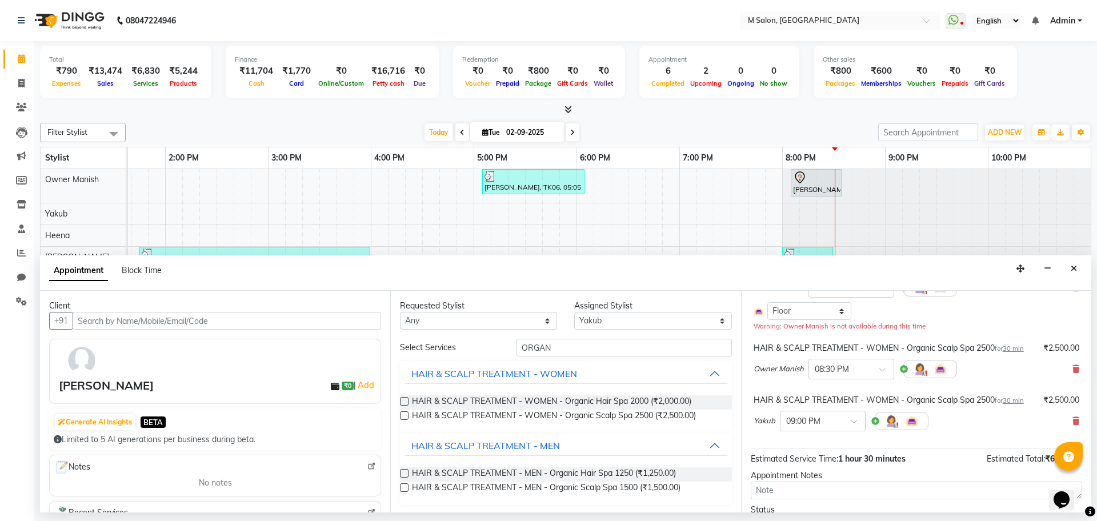
scroll to position [204, 0]
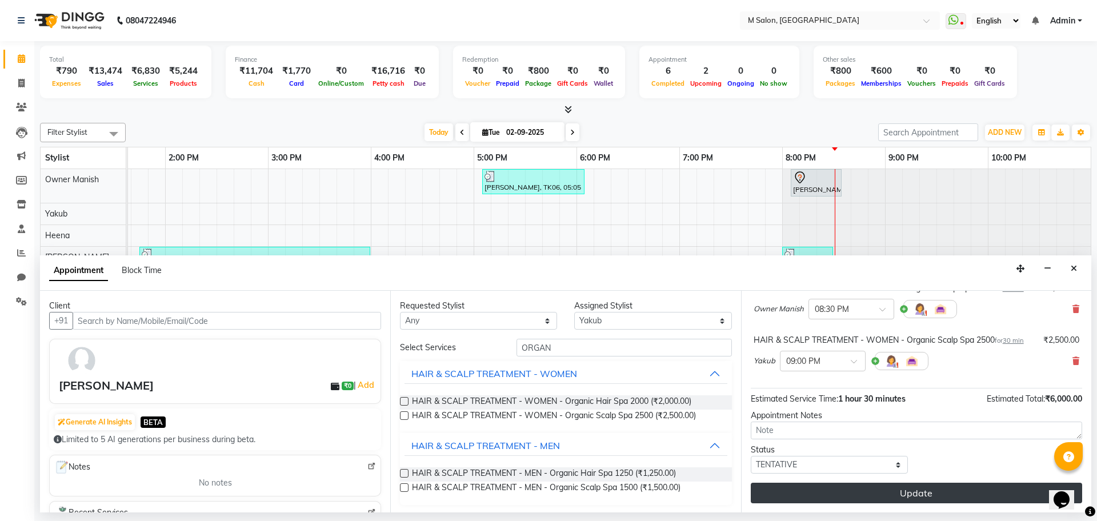
click at [951, 491] on button "Update" at bounding box center [915, 493] width 331 height 21
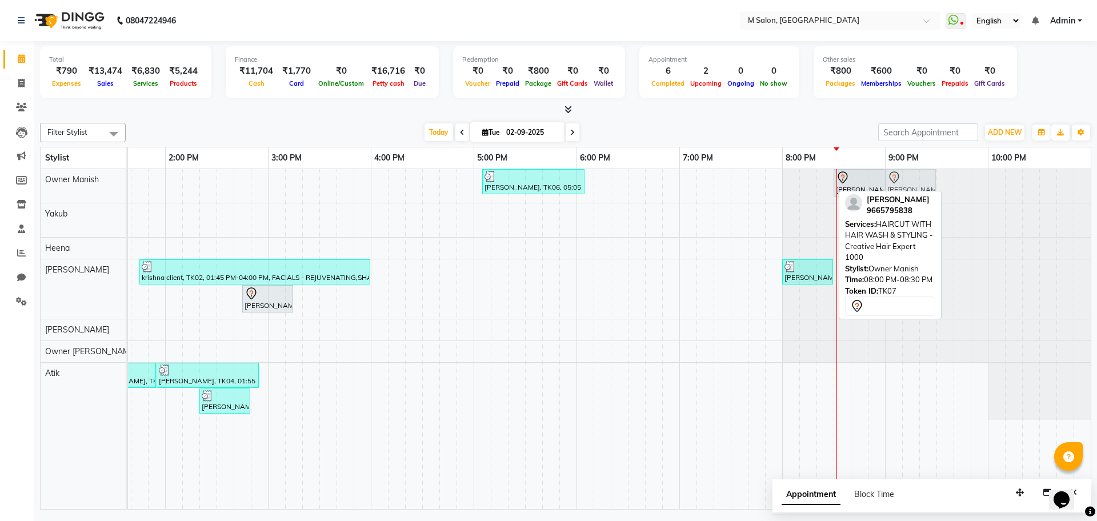
drag, startPoint x: 810, startPoint y: 188, endPoint x: 909, endPoint y: 180, distance: 98.6
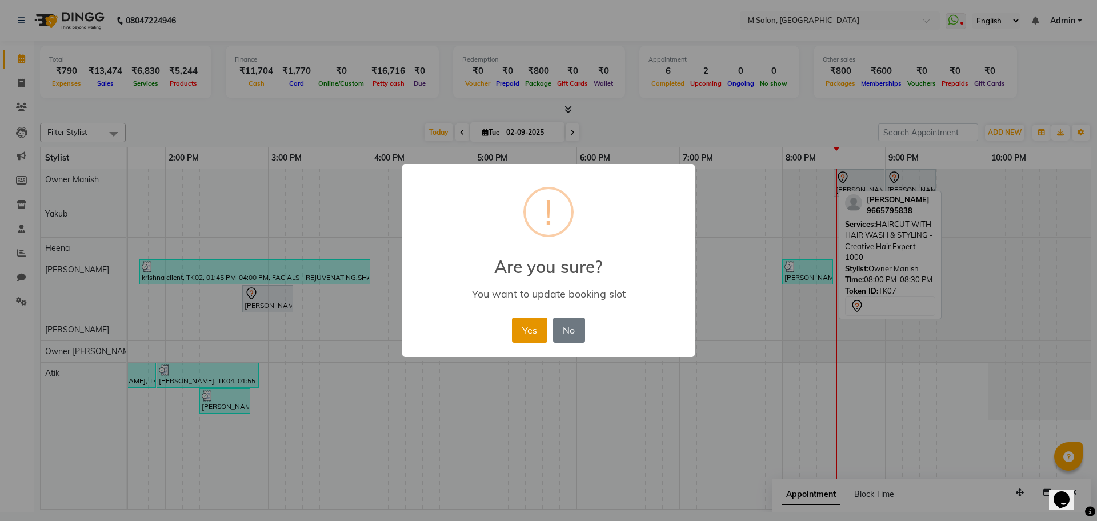
click at [513, 323] on button "Yes" at bounding box center [529, 330] width 35 height 25
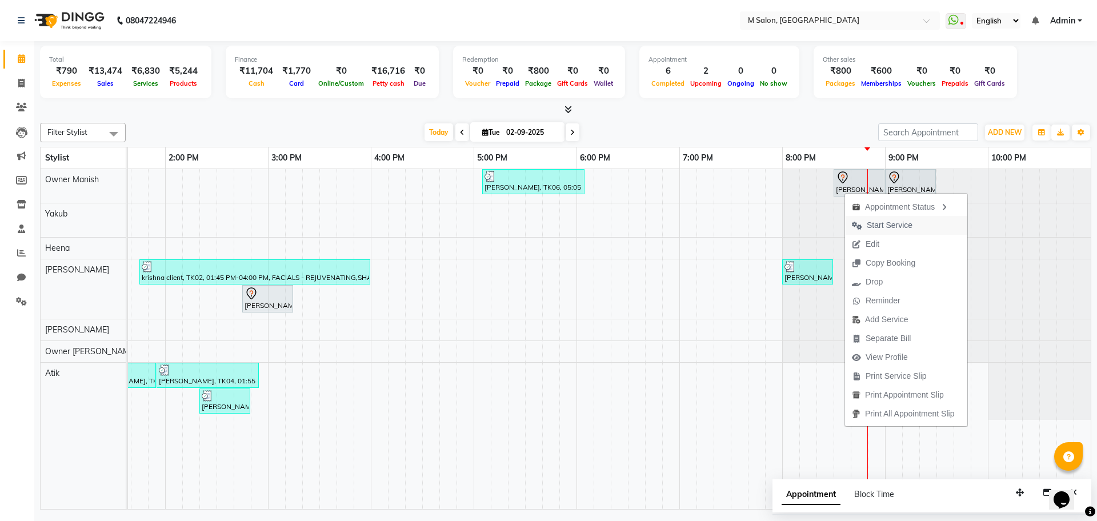
click at [885, 220] on span "Start Service" at bounding box center [889, 225] width 46 height 12
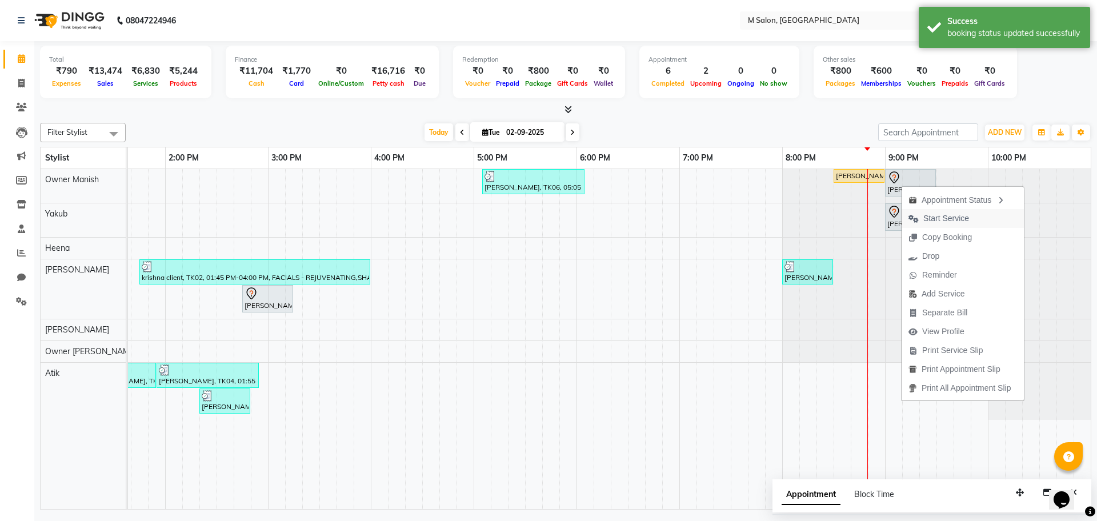
click at [928, 220] on span "Start Service" at bounding box center [946, 218] width 46 height 12
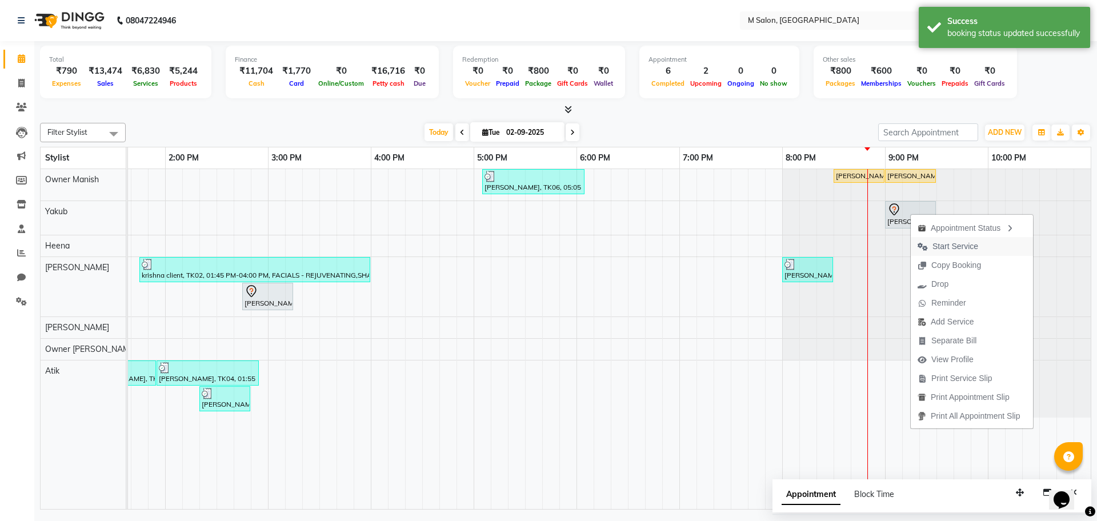
click at [933, 243] on span "Start Service" at bounding box center [955, 246] width 46 height 12
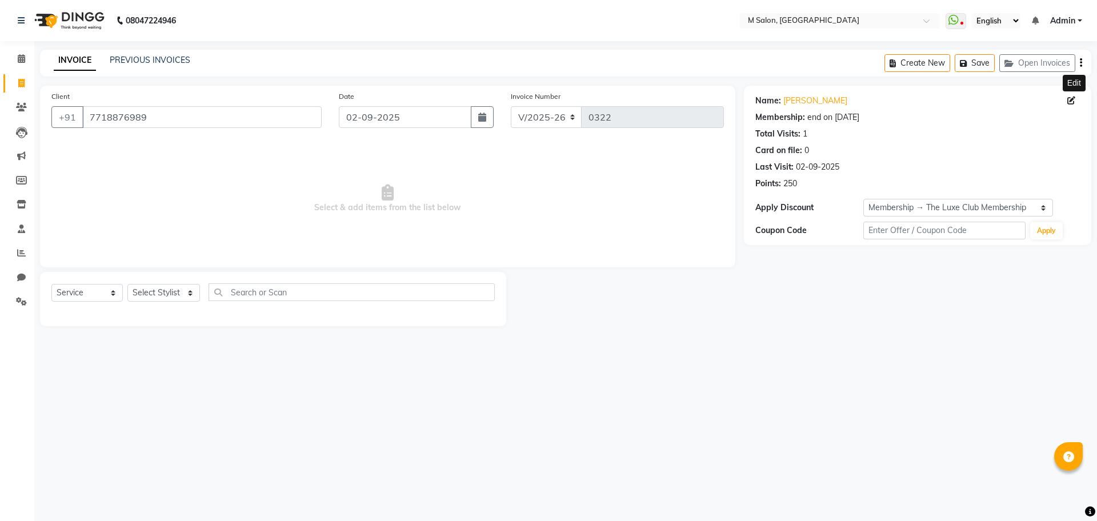
select select "8655"
select select "service"
select select "2: Object"
click at [19, 61] on icon at bounding box center [21, 58] width 7 height 9
